Goal: Transaction & Acquisition: Purchase product/service

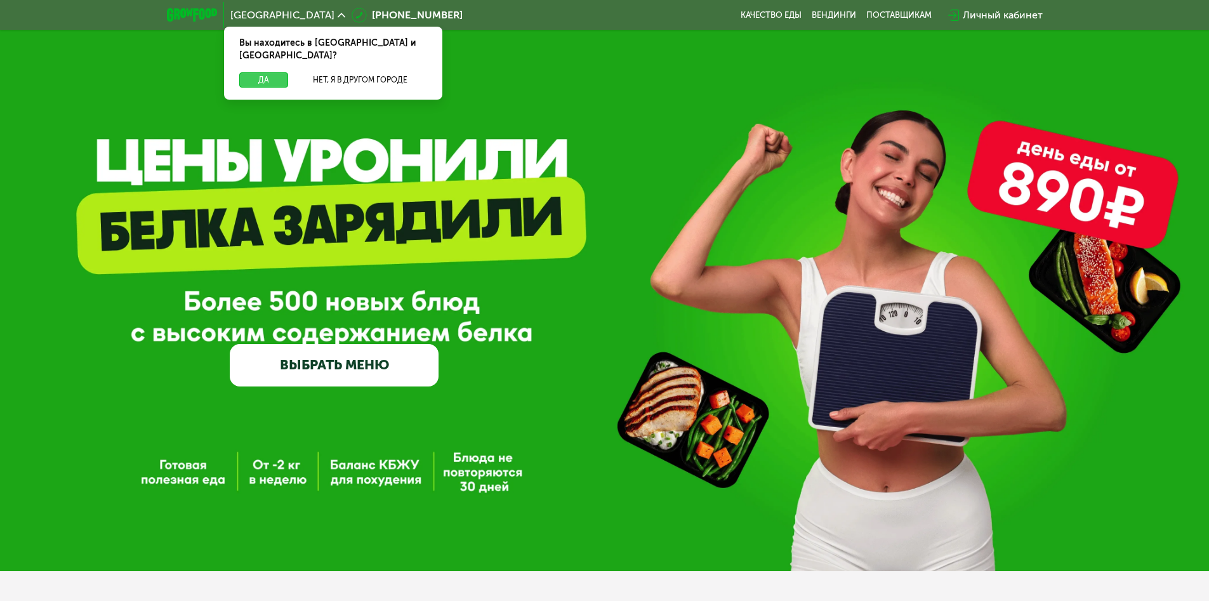
click at [263, 72] on button "Да" at bounding box center [263, 79] width 49 height 15
click at [253, 15] on span "Москва" at bounding box center [282, 15] width 104 height 10
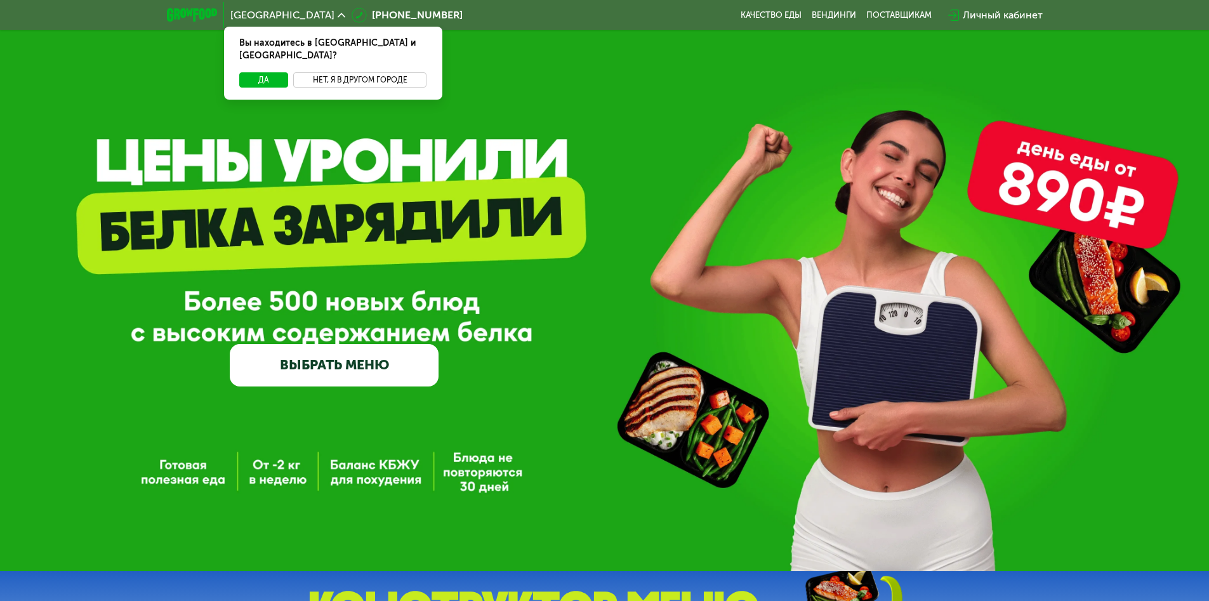
click at [360, 72] on button "Нет, я в другом городе" at bounding box center [360, 79] width 134 height 15
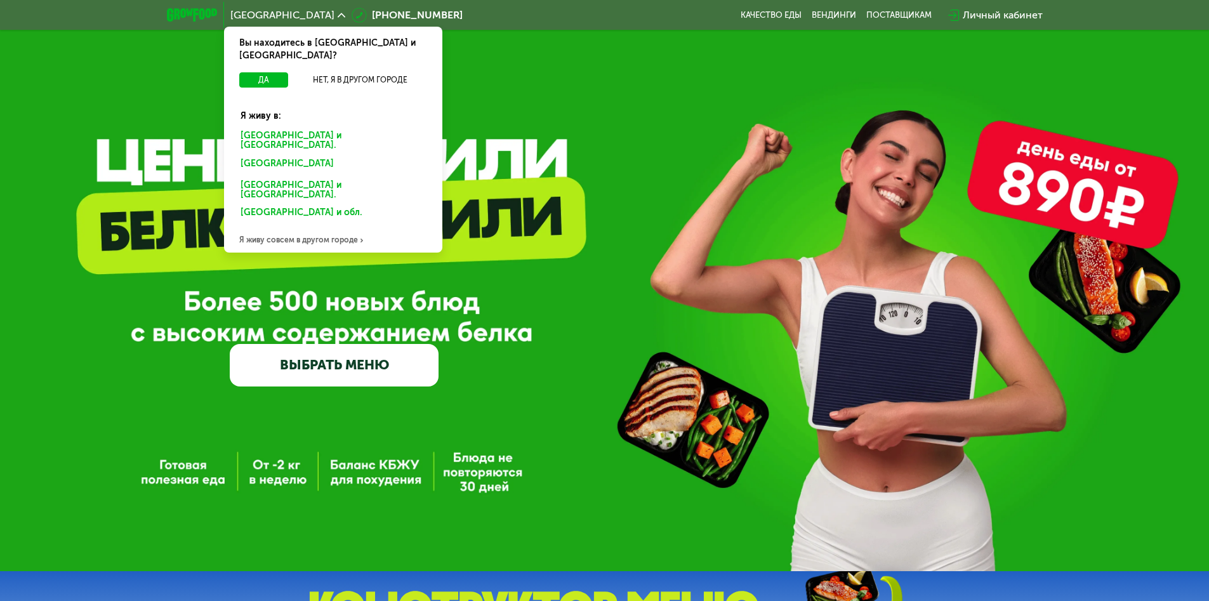
click at [333, 155] on div "Санкт-Петербурге и обл." at bounding box center [331, 165] width 198 height 20
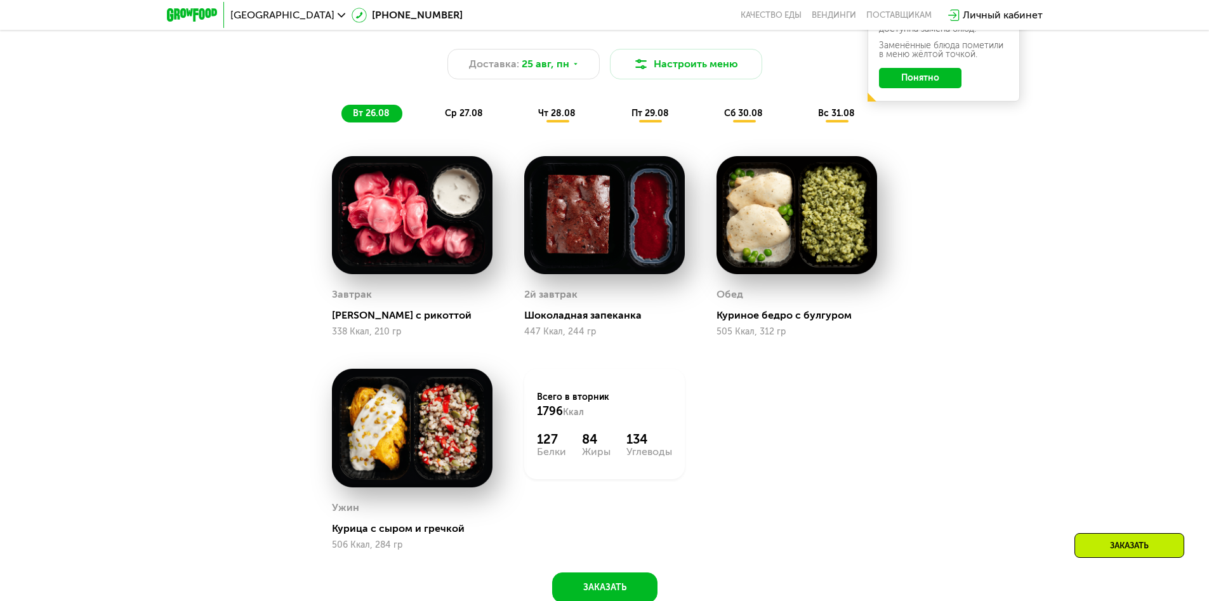
scroll to position [888, 0]
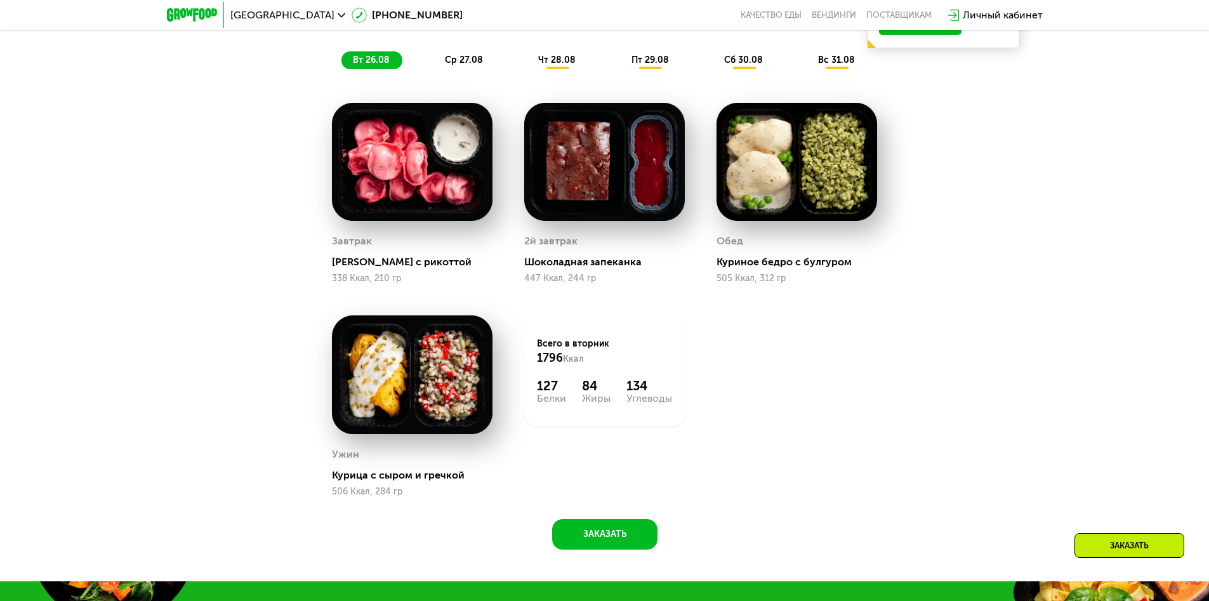
click at [371, 64] on span "вт 26.08" at bounding box center [371, 60] width 37 height 11
click at [464, 64] on span "ср 27.08" at bounding box center [464, 60] width 38 height 11
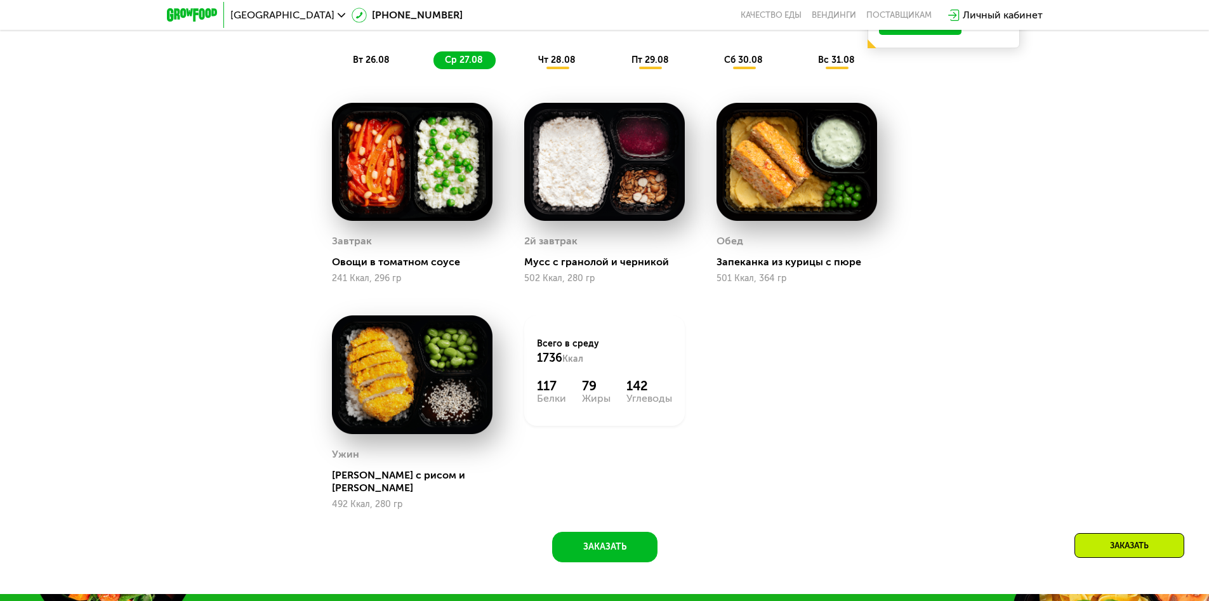
click at [557, 64] on span "чт 28.08" at bounding box center [556, 60] width 37 height 11
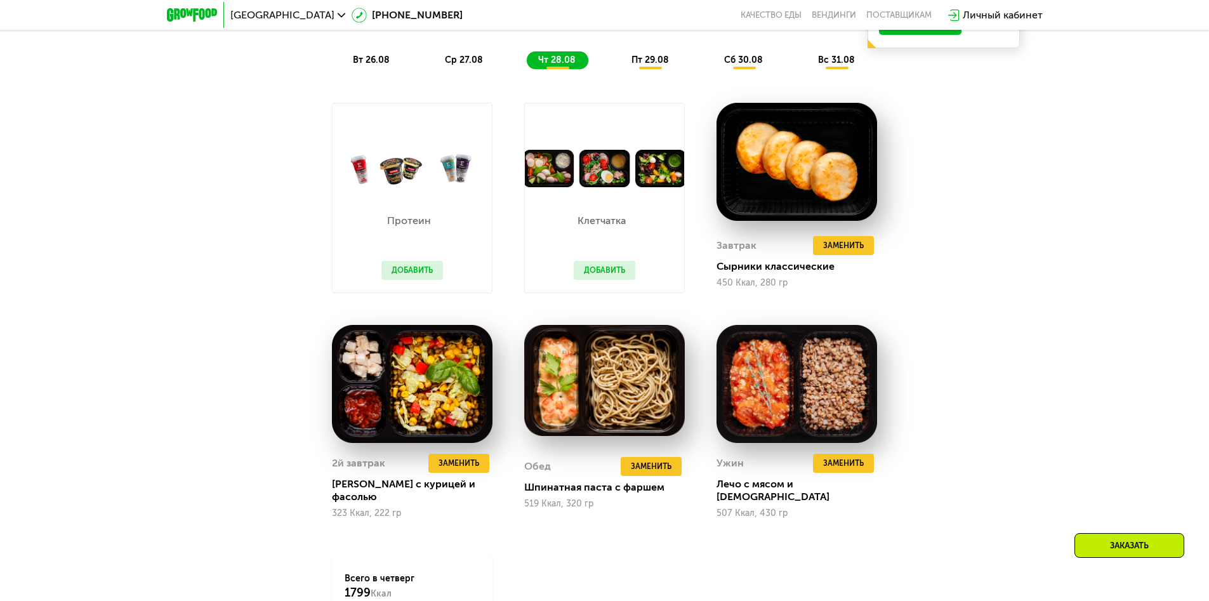
click at [650, 64] on span "пт 29.08" at bounding box center [649, 60] width 37 height 11
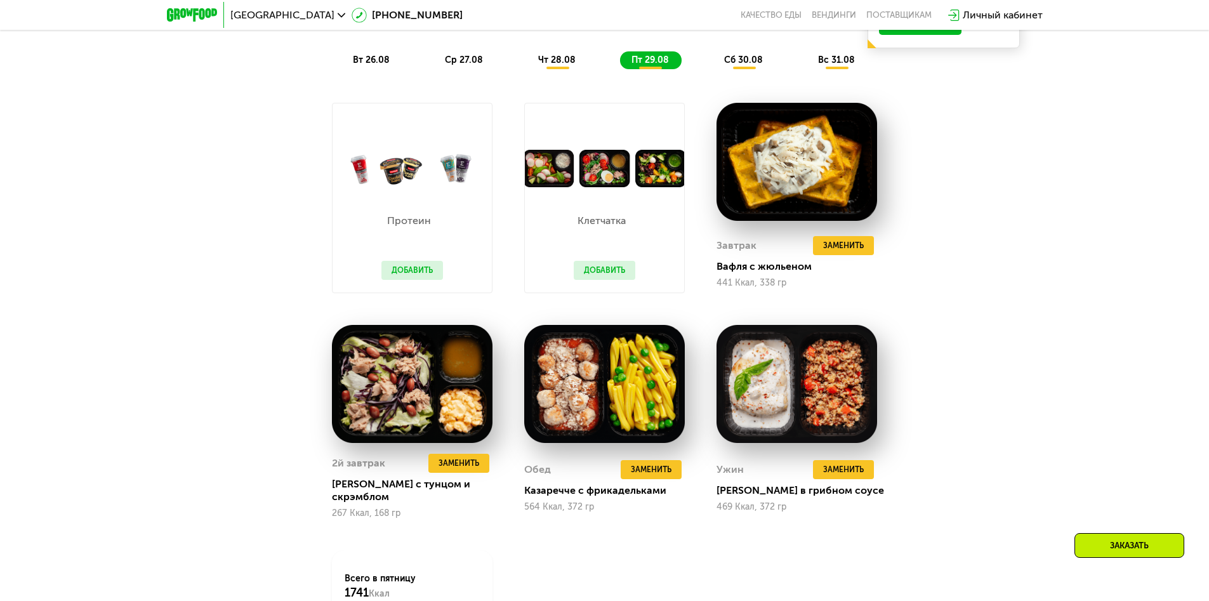
click at [744, 64] on span "сб 30.08" at bounding box center [743, 60] width 39 height 11
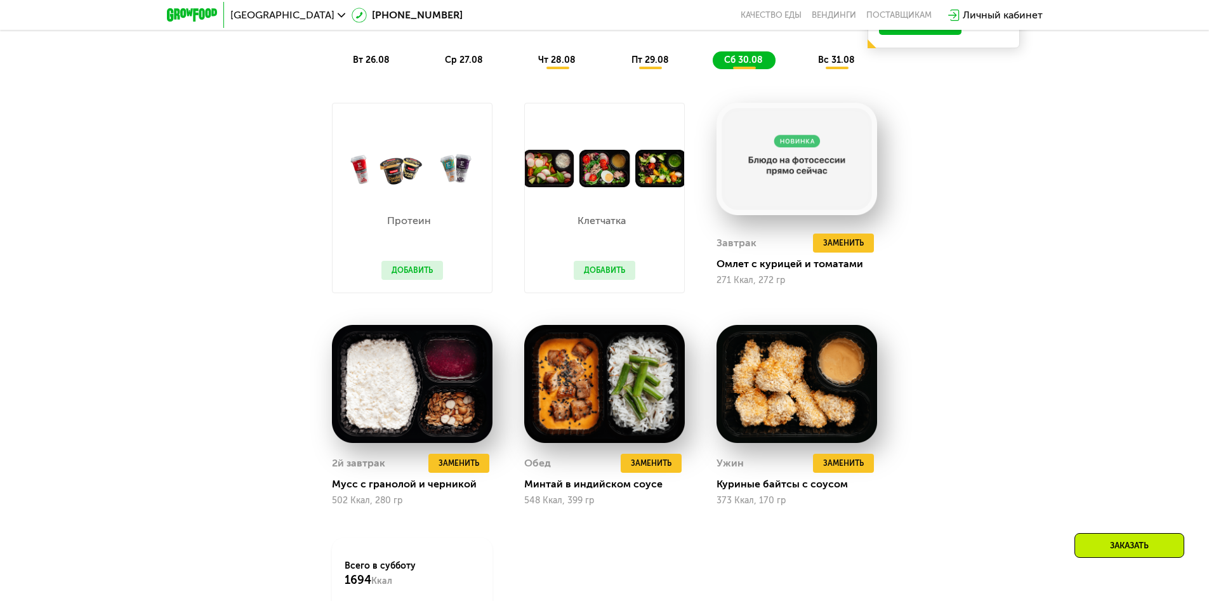
click at [838, 64] on span "вс 31.08" at bounding box center [836, 60] width 37 height 11
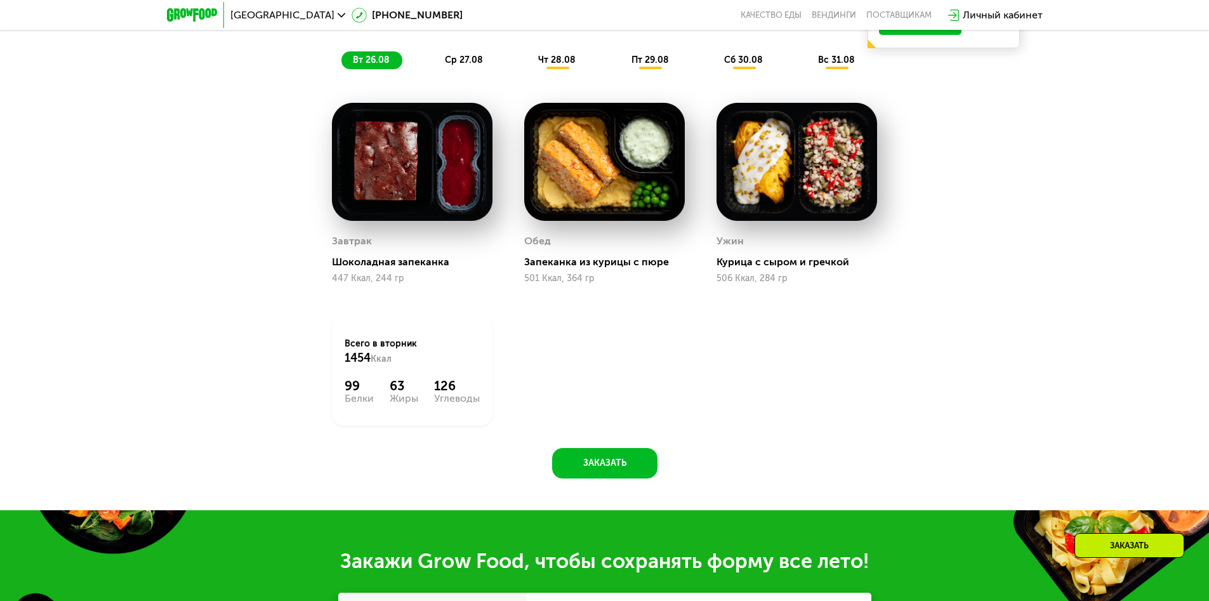
click at [371, 64] on span "вт 26.08" at bounding box center [371, 60] width 37 height 11
click at [464, 64] on span "ср 27.08" at bounding box center [464, 60] width 38 height 11
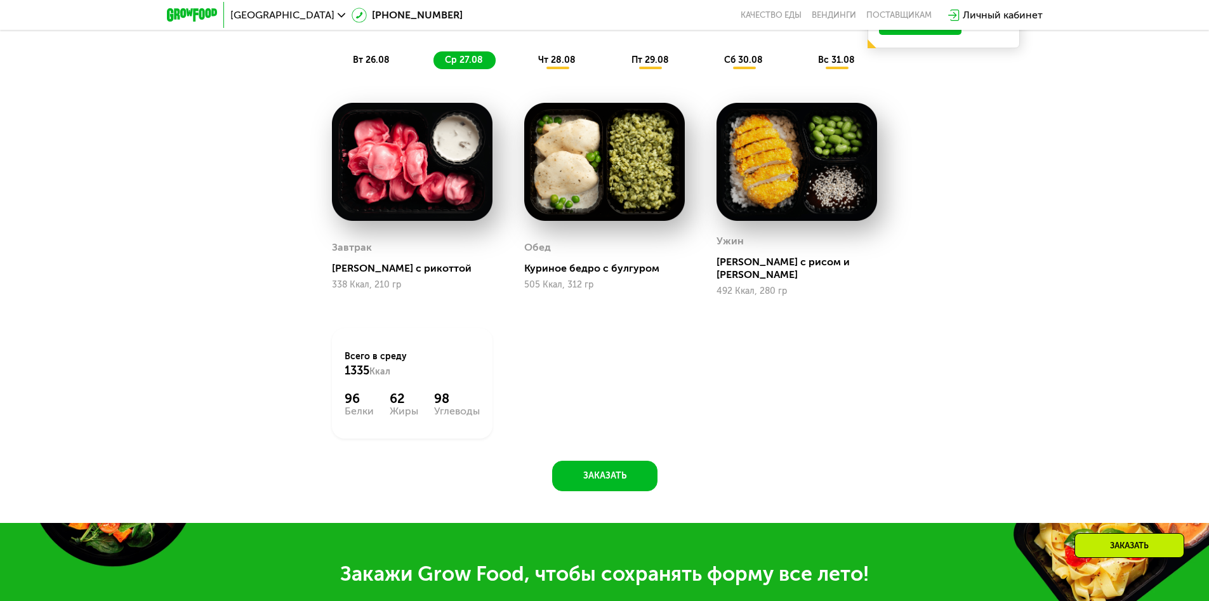
click at [557, 64] on span "чт 28.08" at bounding box center [556, 60] width 37 height 11
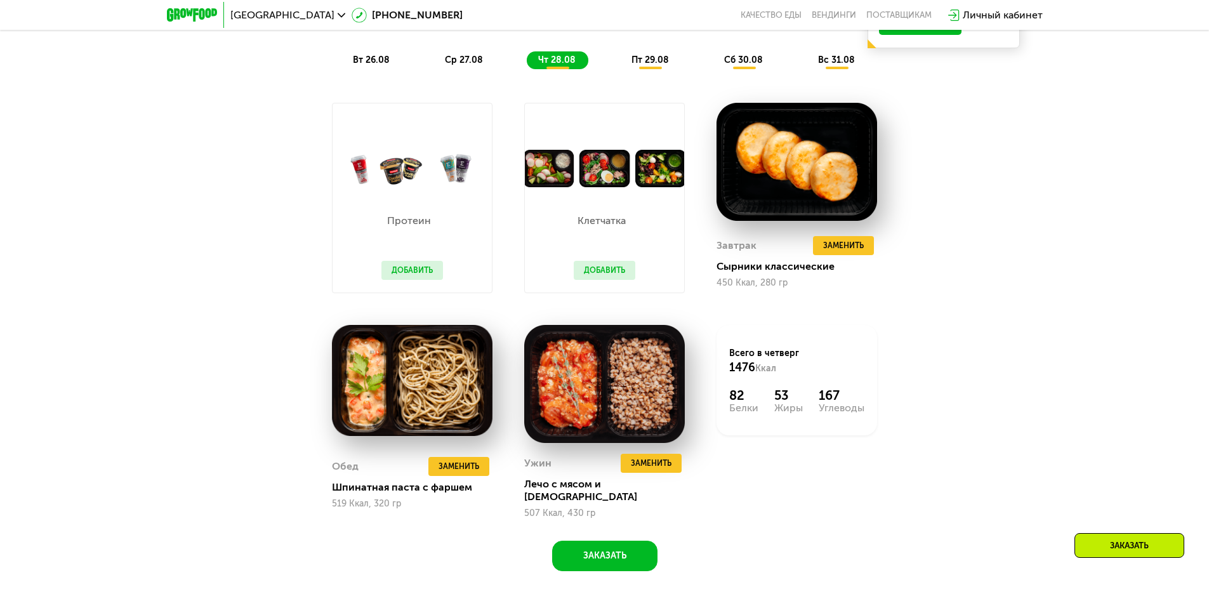
click at [650, 64] on span "пт 29.08" at bounding box center [649, 60] width 37 height 11
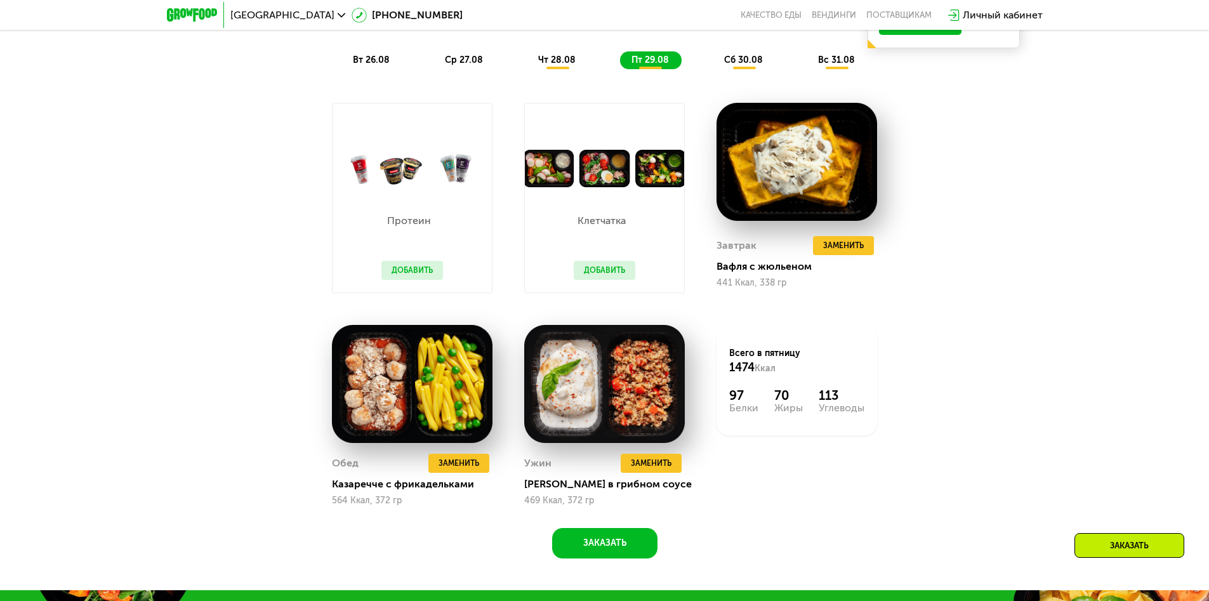
click at [744, 64] on span "сб 30.08" at bounding box center [743, 60] width 39 height 11
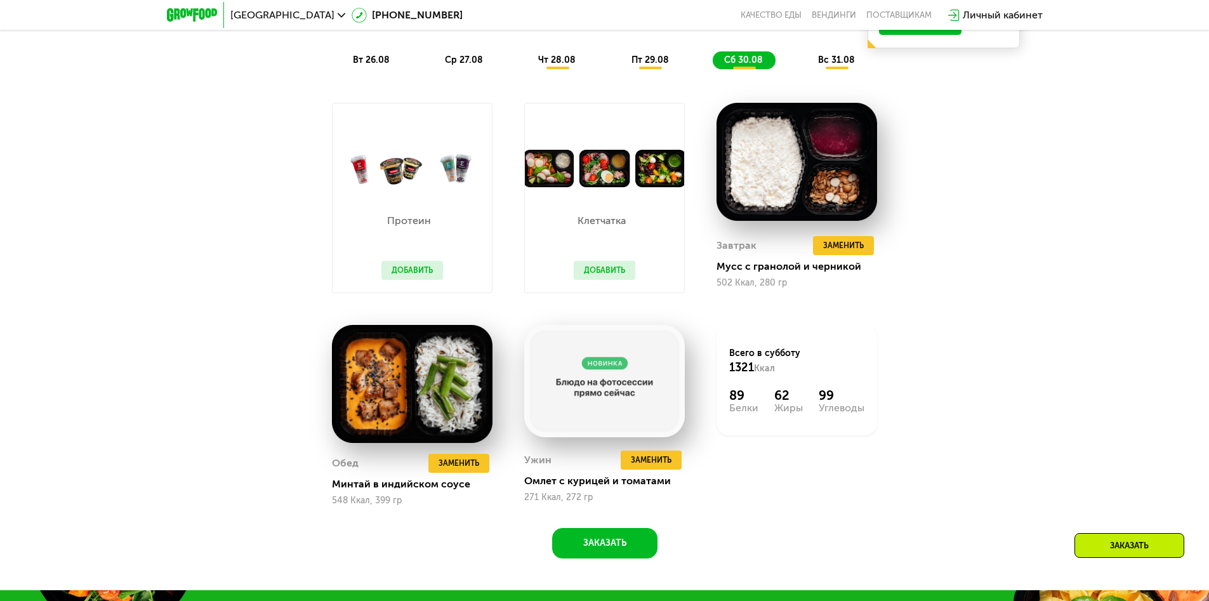
click at [838, 64] on span "вс 31.08" at bounding box center [836, 60] width 37 height 11
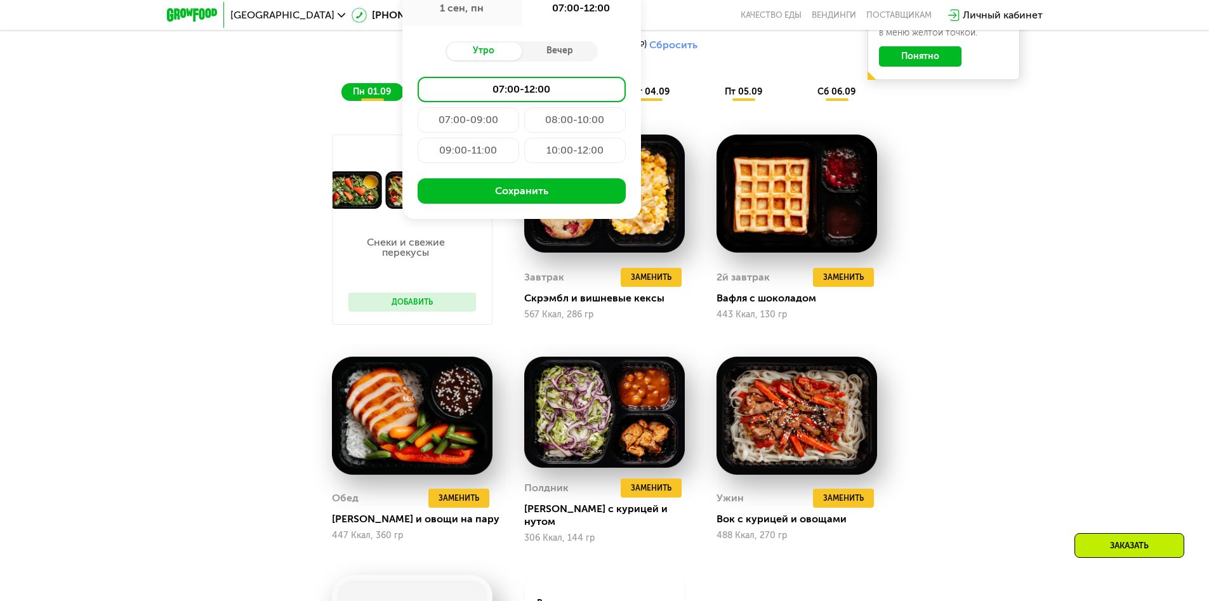
type input "**********"
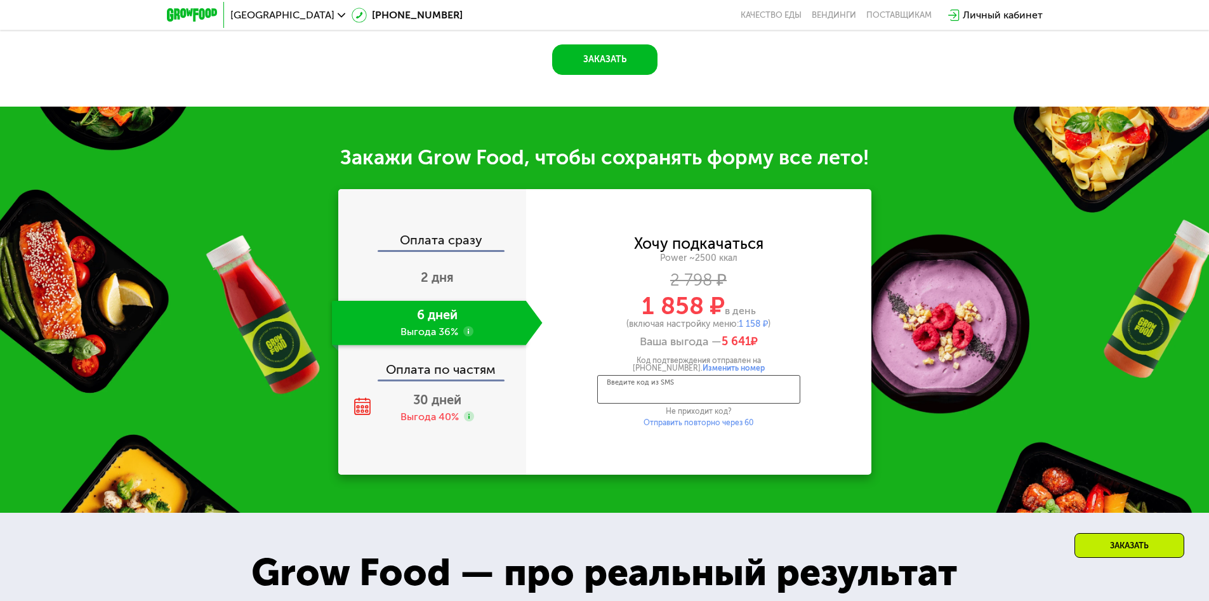
scroll to position [1708, 0]
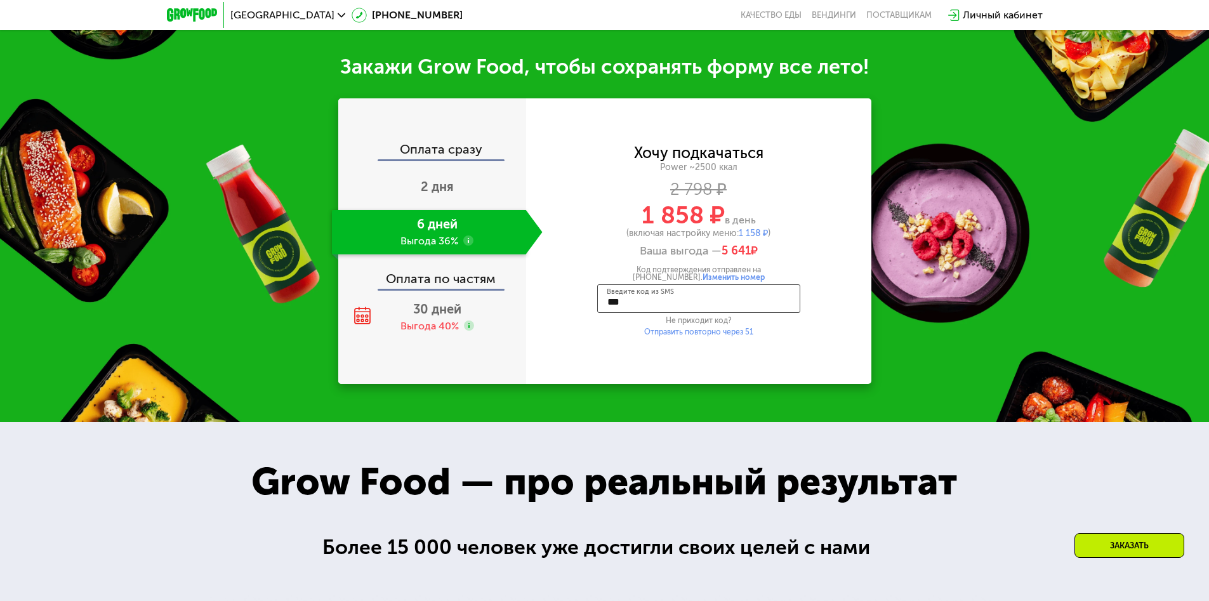
type input "****"
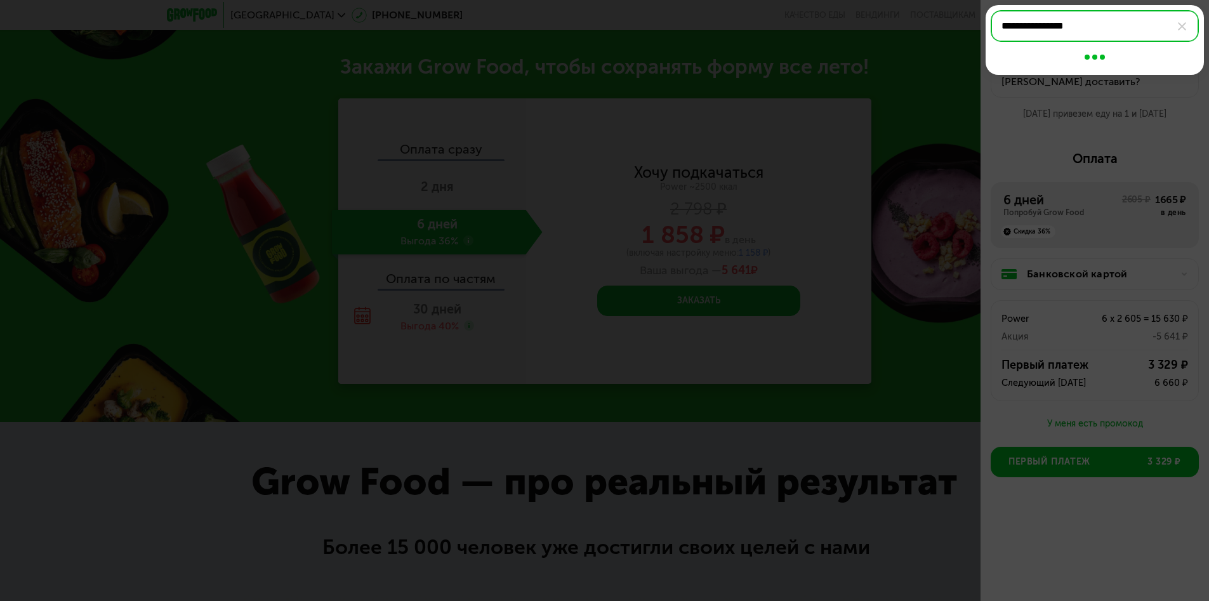
type input "**********"
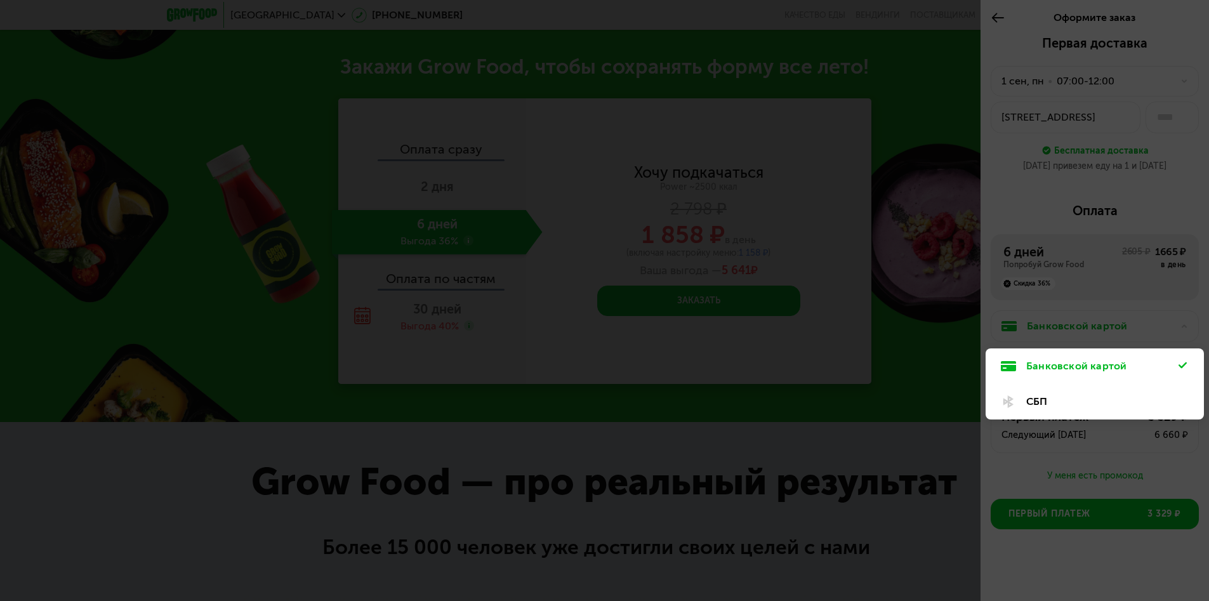
scroll to position [2, 0]
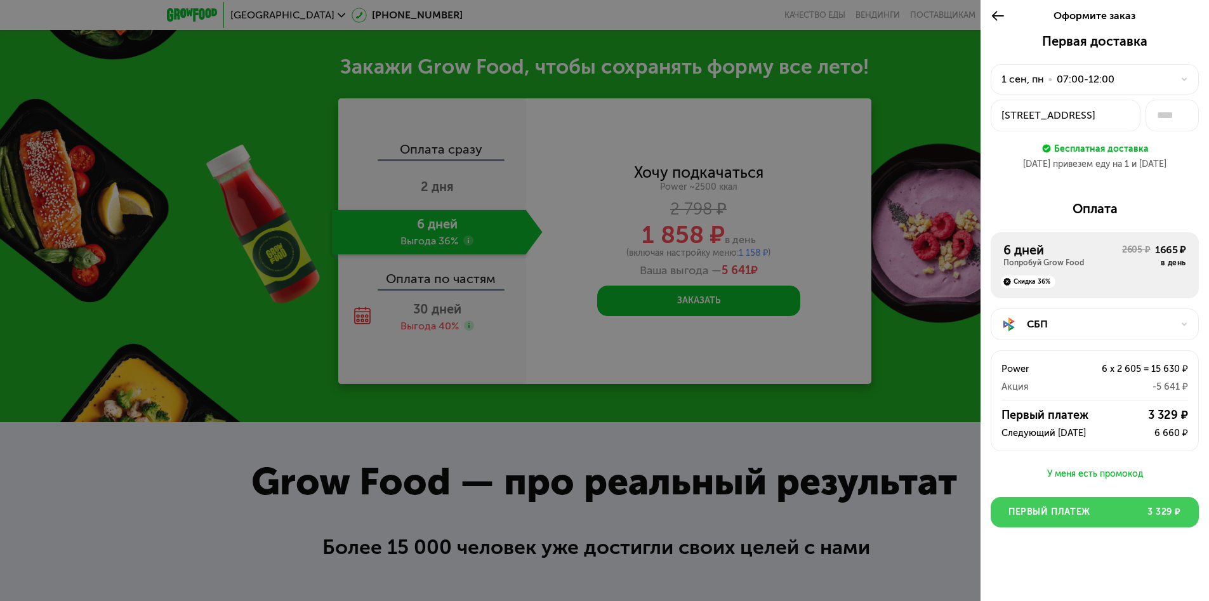
click at [1090, 512] on span "Первый платеж" at bounding box center [1049, 512] width 82 height 13
